Goal: Check status: Check status

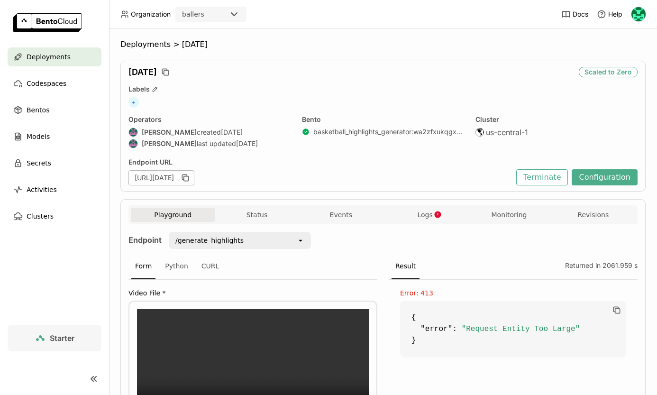
scroll to position [129, 0]
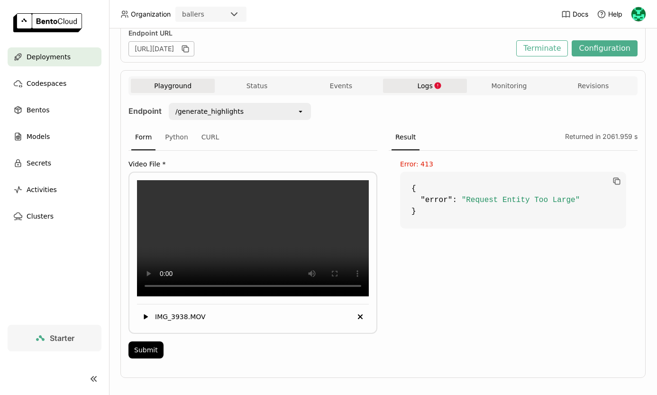
click at [426, 83] on span "Logs" at bounding box center [424, 86] width 15 height 9
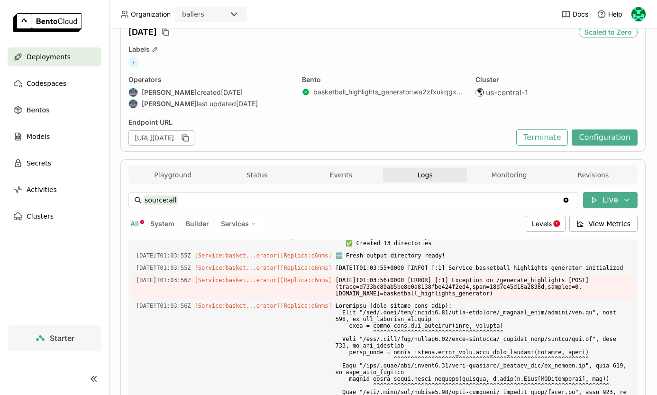
scroll to position [7, 0]
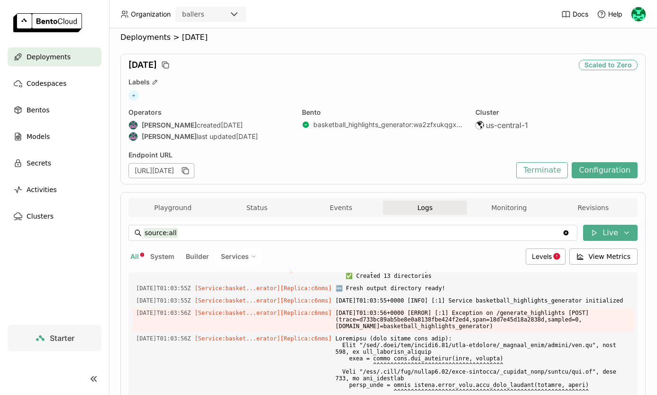
click at [379, 260] on div "All System Builder Services" at bounding box center [326, 256] width 394 height 16
click at [425, 213] on button "Logs" at bounding box center [425, 208] width 84 height 14
click at [194, 207] on button "Playground" at bounding box center [173, 208] width 84 height 14
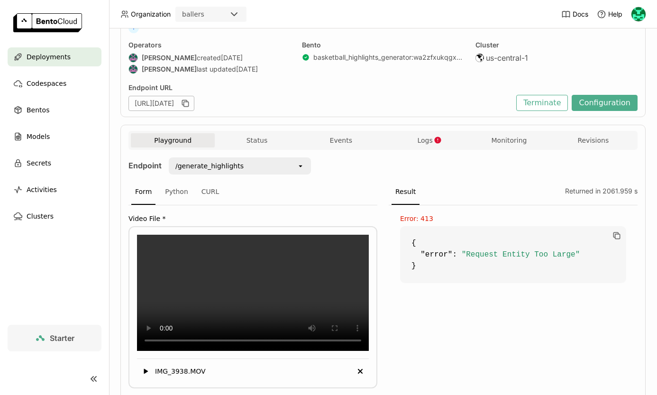
scroll to position [55, 0]
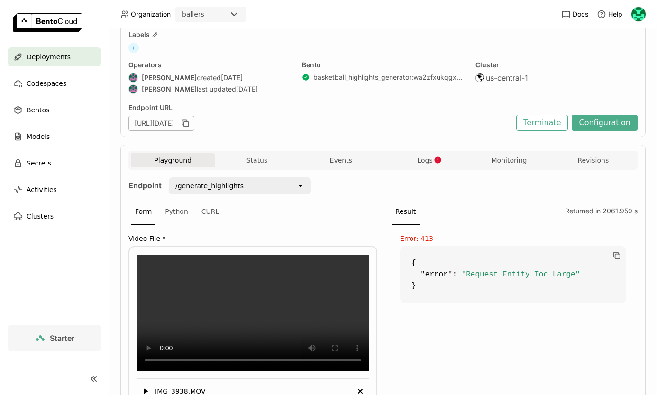
click at [270, 150] on div "Playground Status Events Logs Monitoring Revisions Endpoint /generate_highlight…" at bounding box center [382, 299] width 525 height 308
click at [270, 159] on button "Status" at bounding box center [257, 160] width 84 height 14
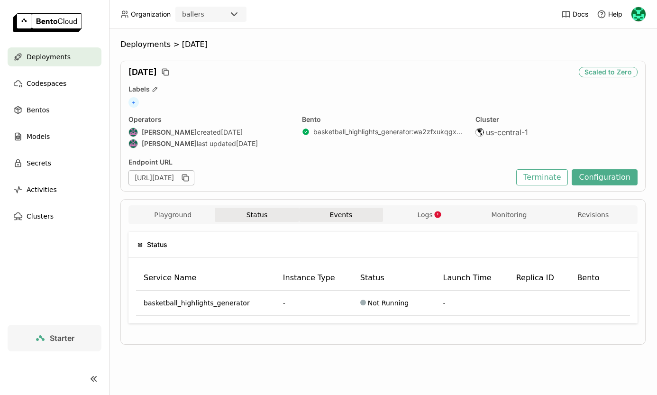
click at [355, 216] on button "Events" at bounding box center [341, 215] width 84 height 14
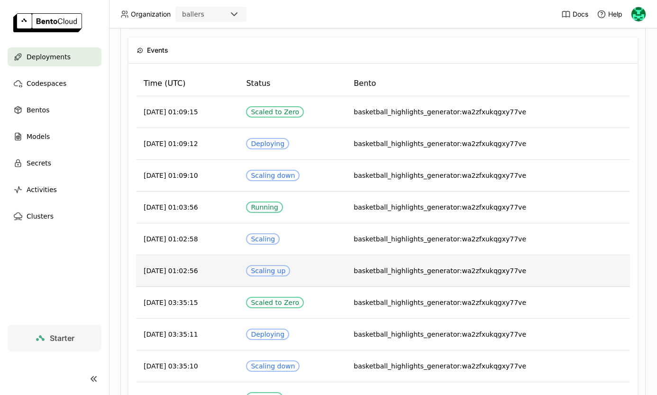
scroll to position [186, 0]
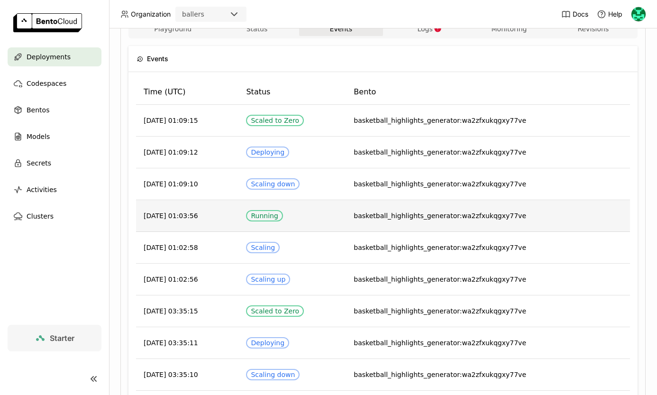
click at [342, 212] on td "Running" at bounding box center [293, 216] width 108 height 32
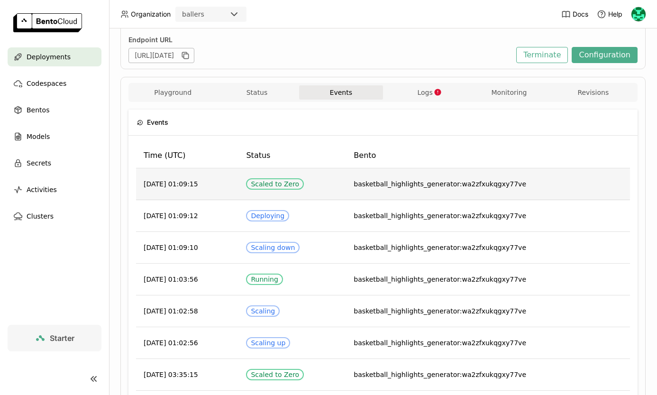
scroll to position [73, 0]
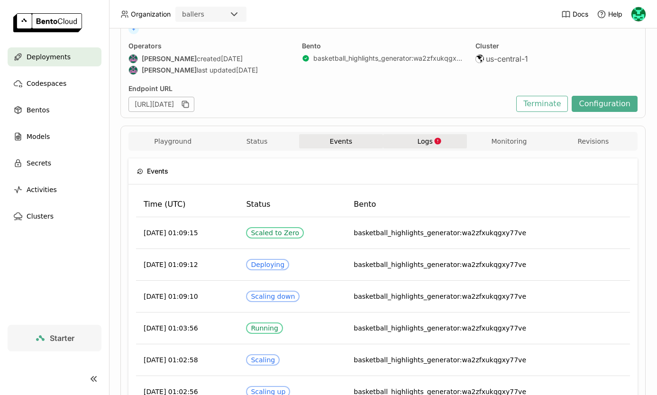
click at [437, 143] on icon "button" at bounding box center [437, 141] width 7 height 7
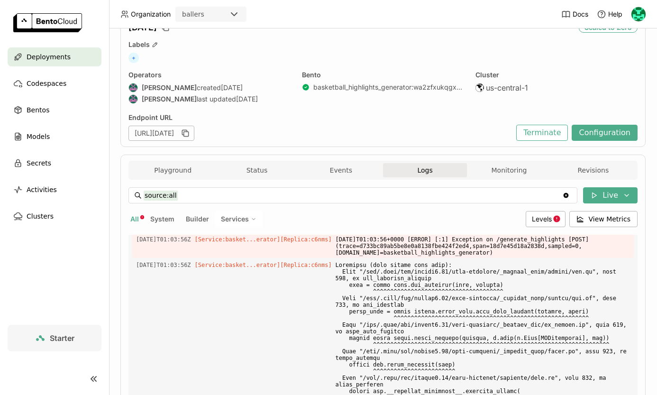
scroll to position [102, 0]
